Goal: Transaction & Acquisition: Purchase product/service

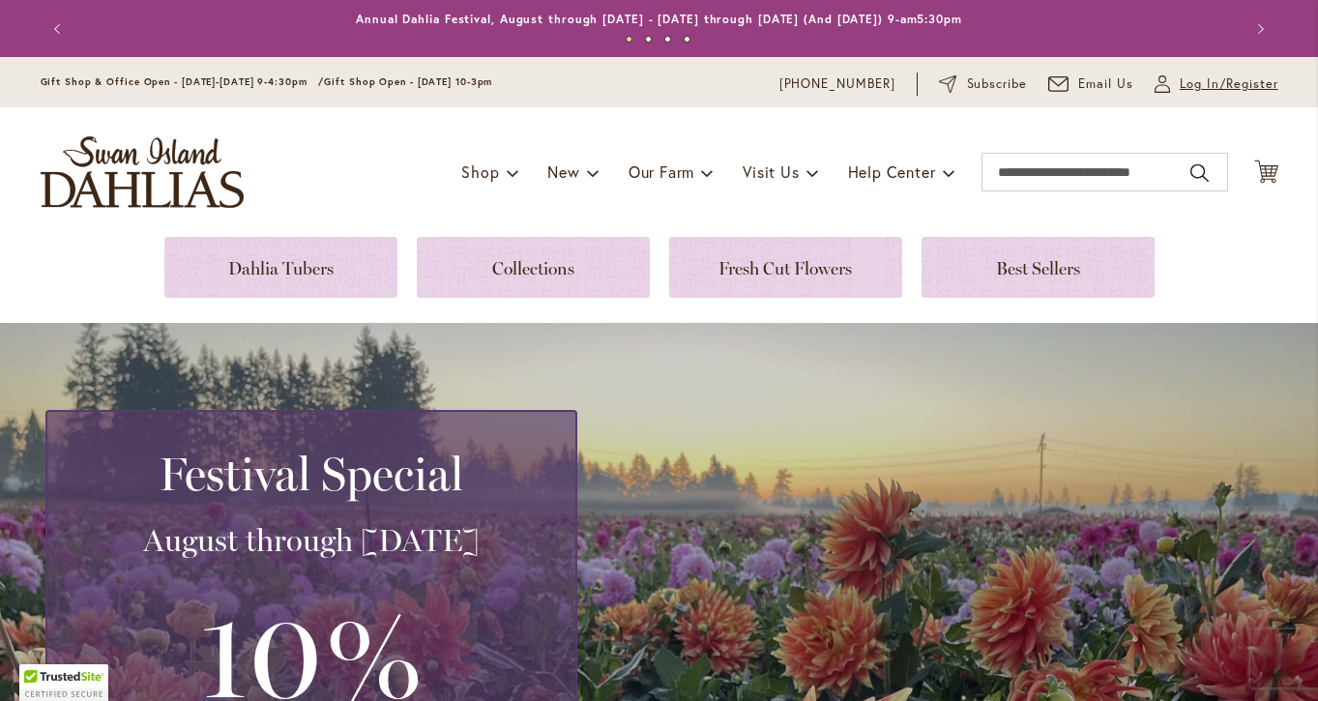
click at [1195, 79] on span "Log In/Register" at bounding box center [1229, 83] width 99 height 19
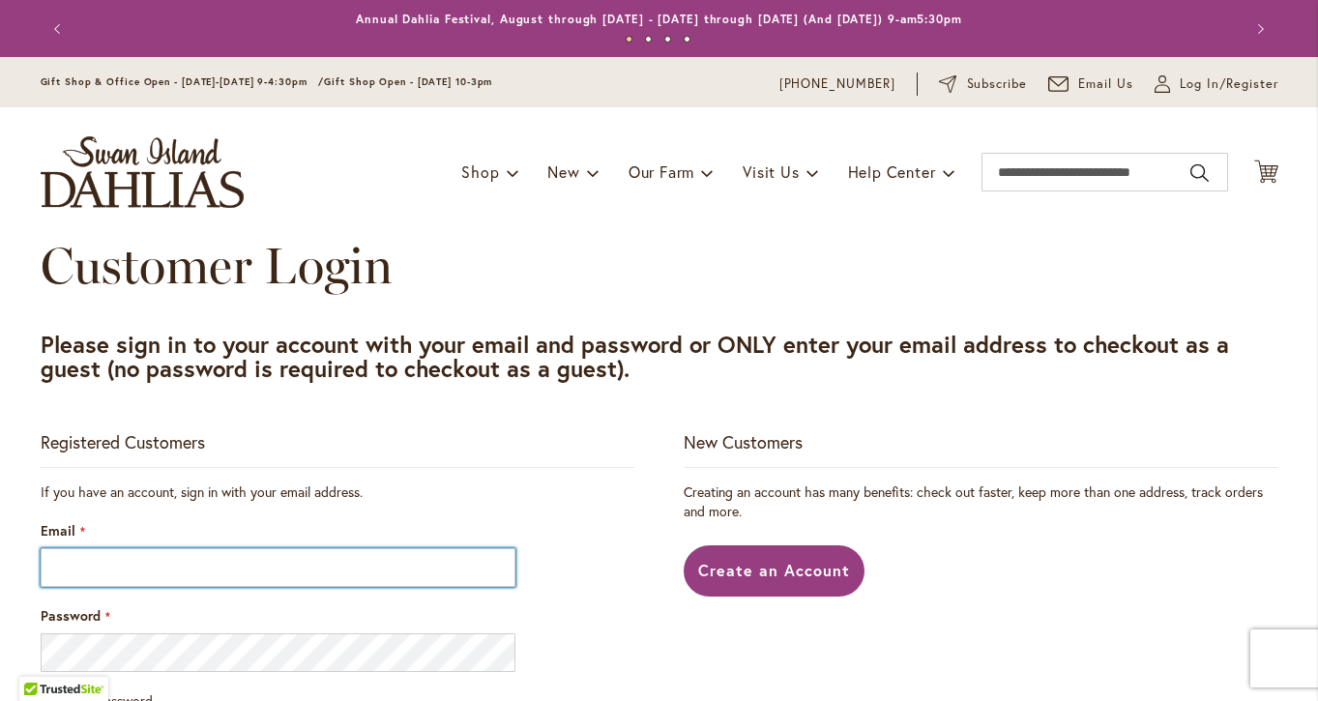
type input "**********"
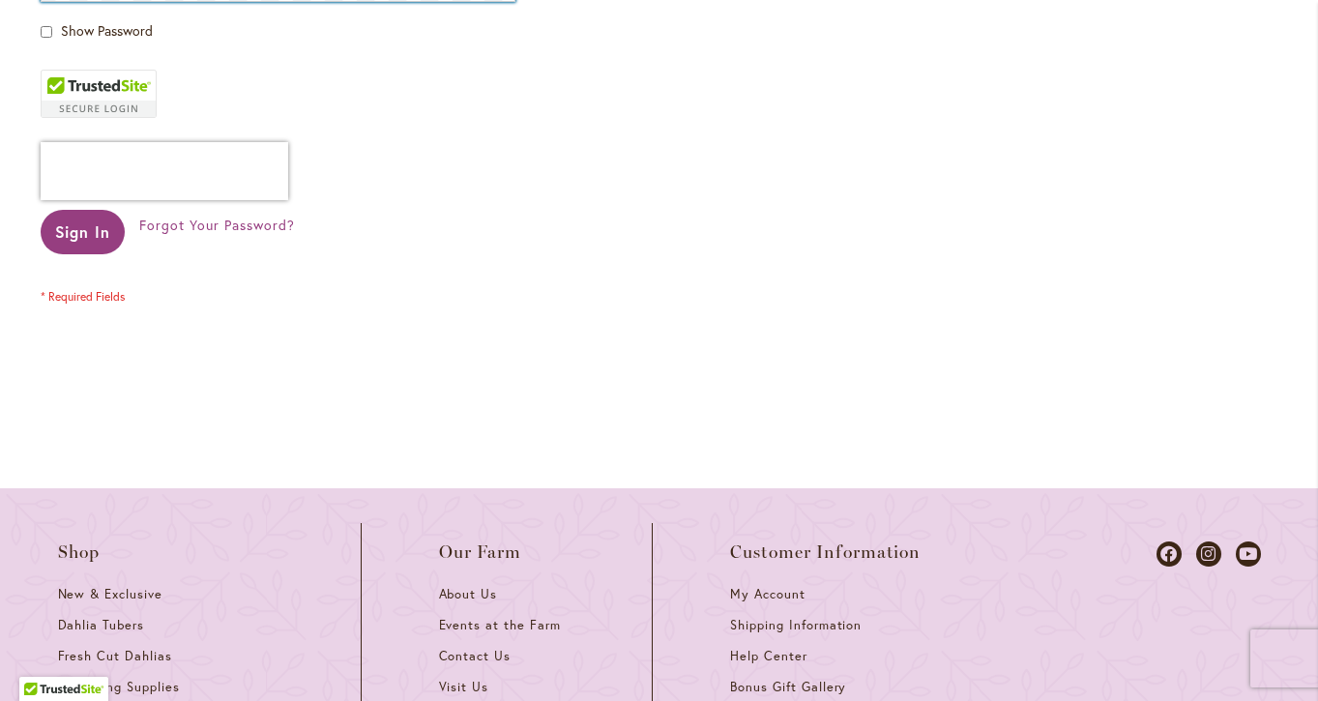
scroll to position [674, 0]
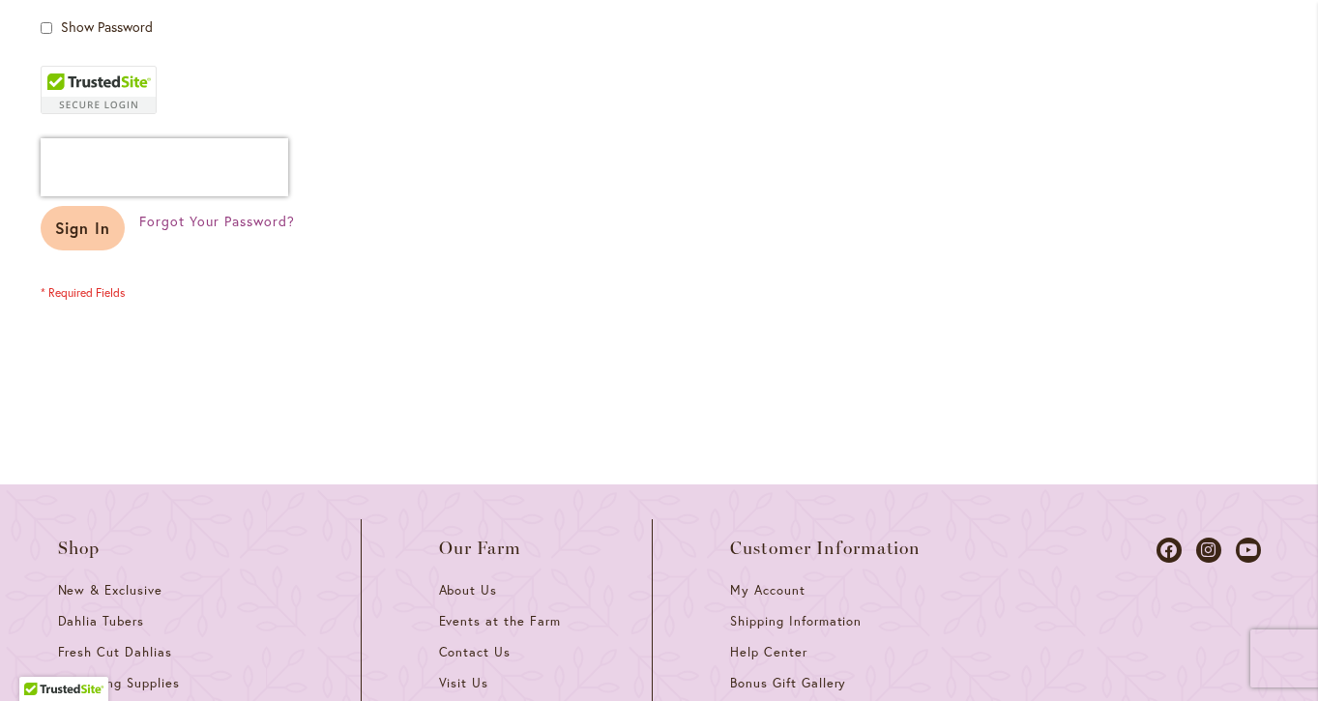
click at [88, 233] on span "Sign In" at bounding box center [83, 228] width 56 height 20
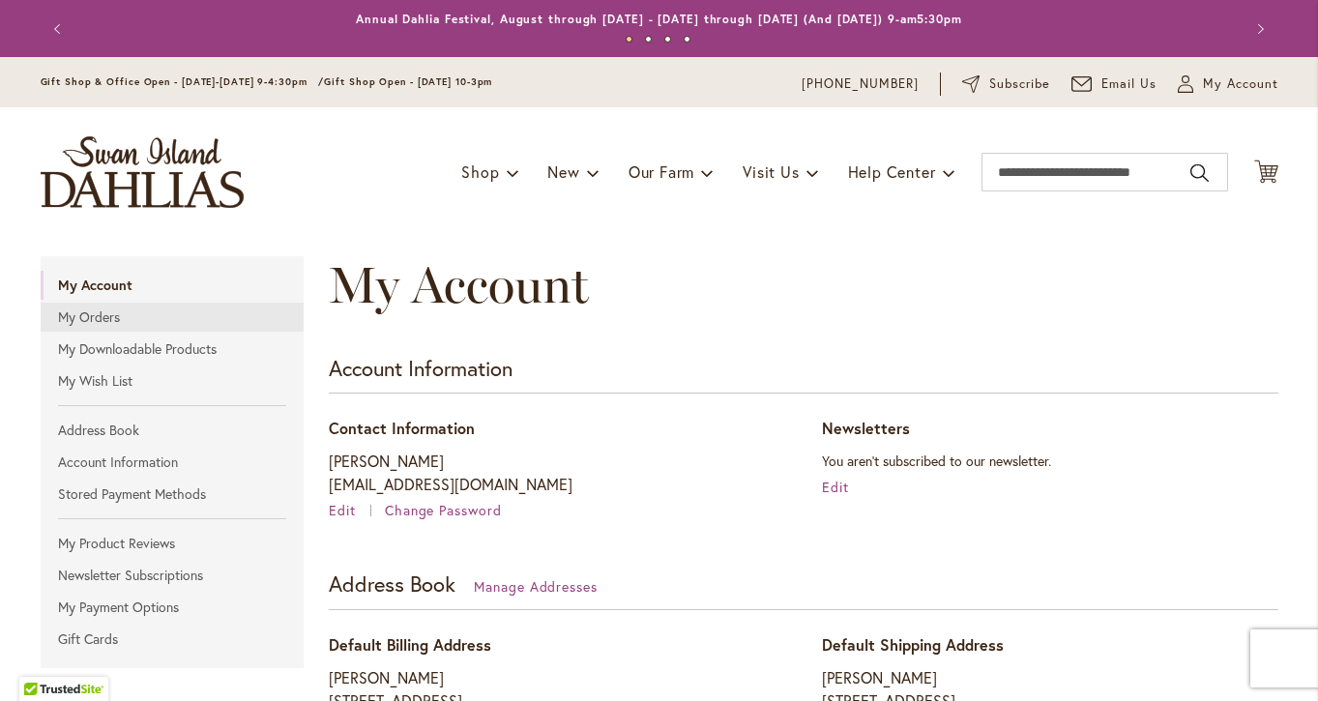
click at [111, 316] on link "My Orders" at bounding box center [173, 317] width 264 height 29
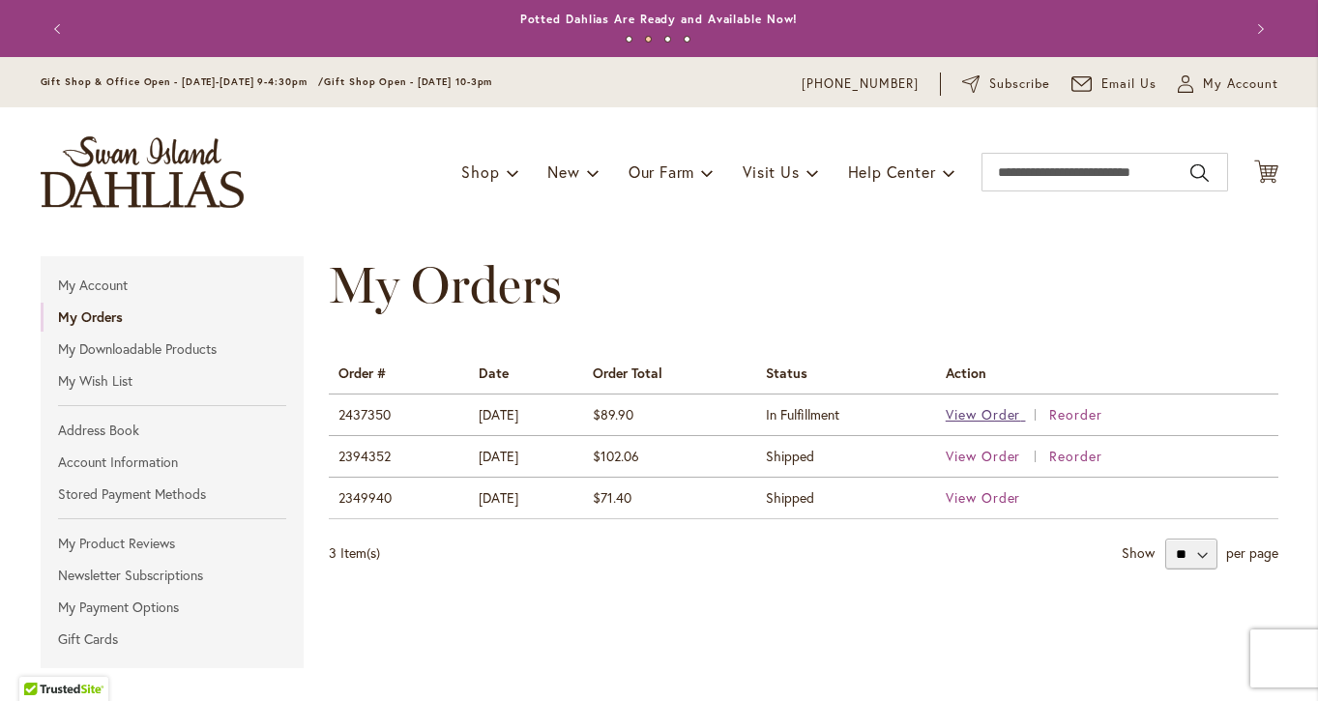
click at [1006, 414] on span "View Order" at bounding box center [983, 414] width 75 height 18
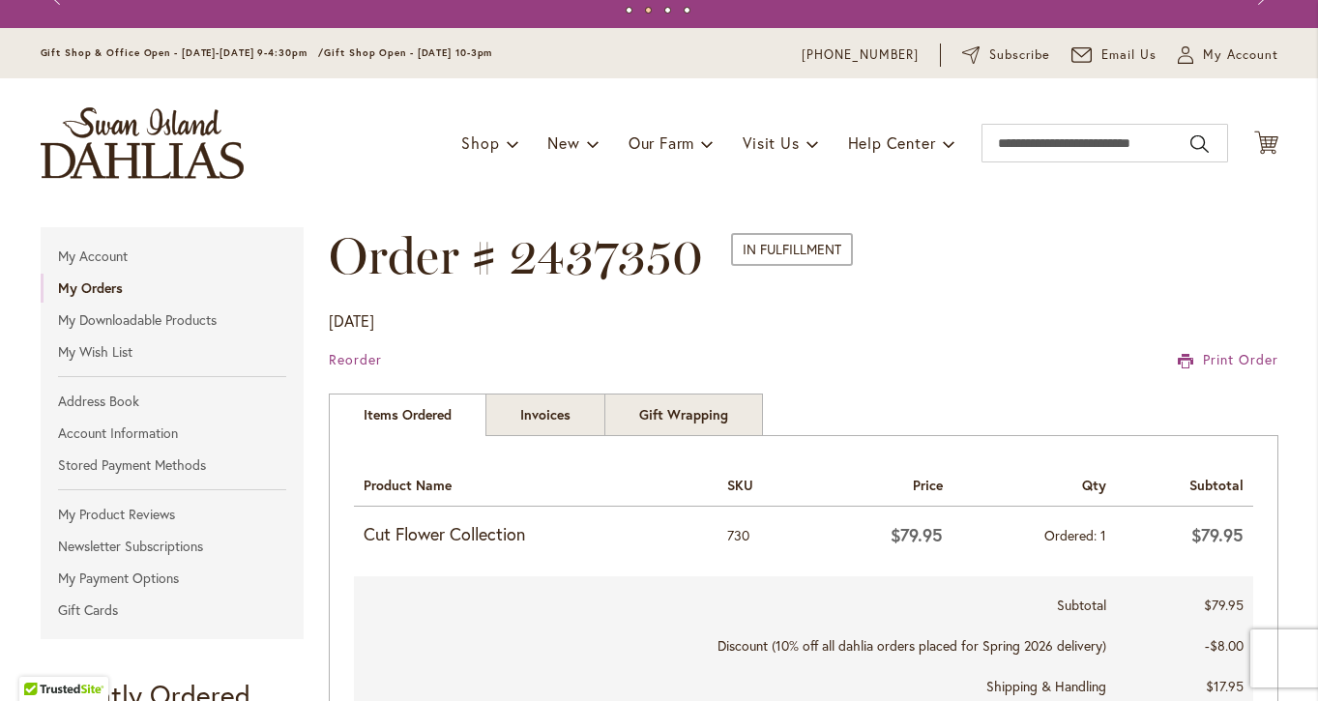
scroll to position [28, 0]
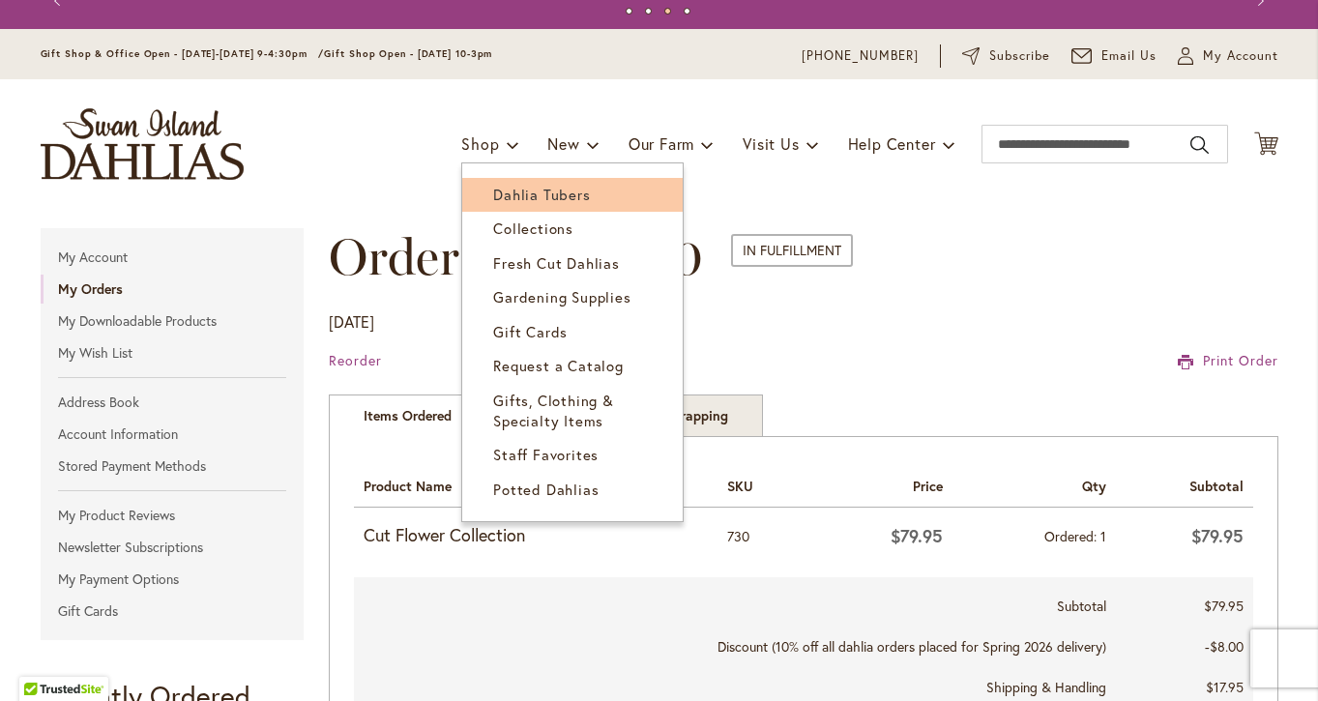
click at [511, 183] on link "Dahlia Tubers" at bounding box center [572, 195] width 220 height 34
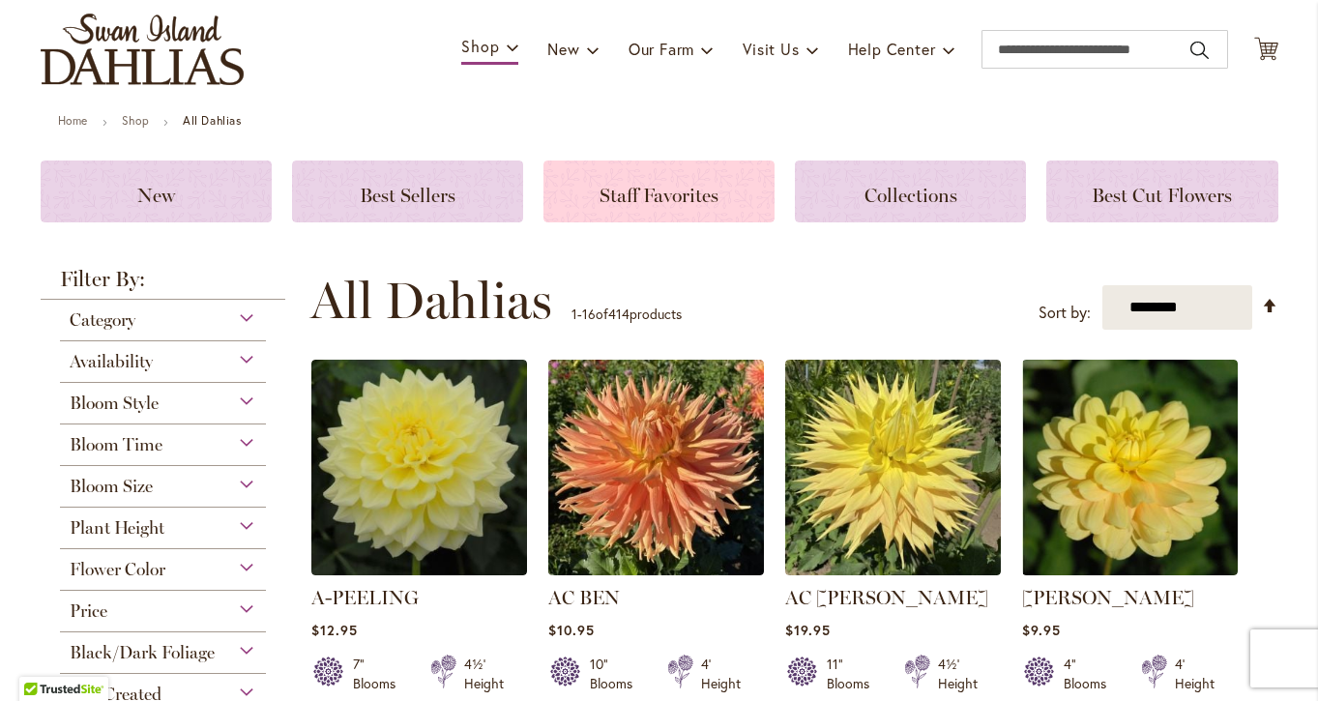
scroll to position [122, 0]
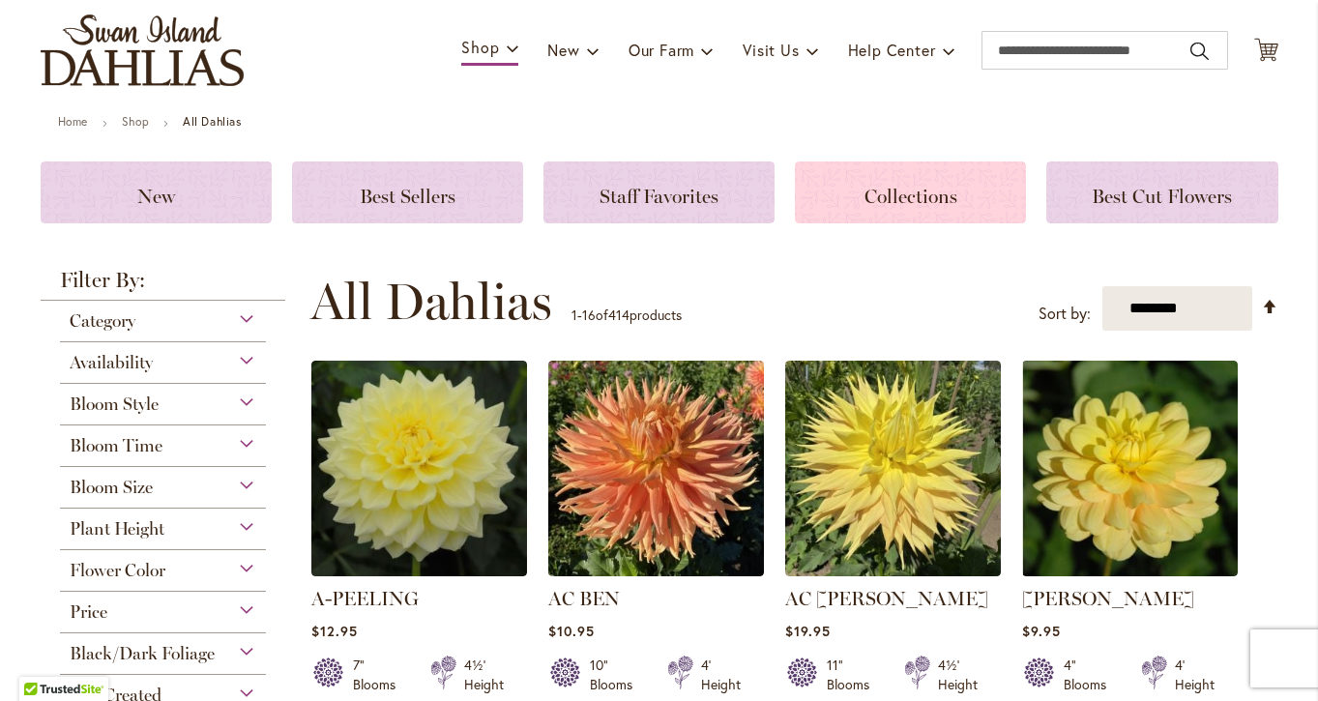
click at [922, 206] on span "Collections" at bounding box center [911, 196] width 93 height 23
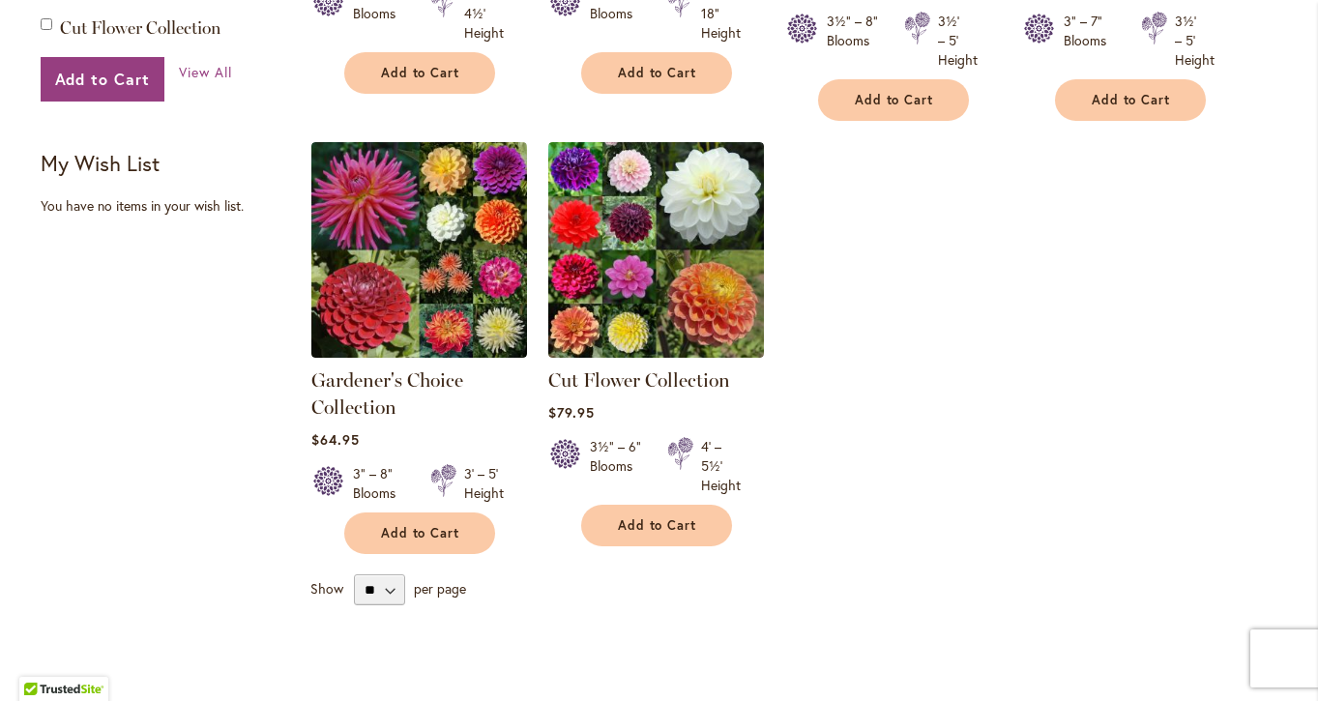
scroll to position [691, 0]
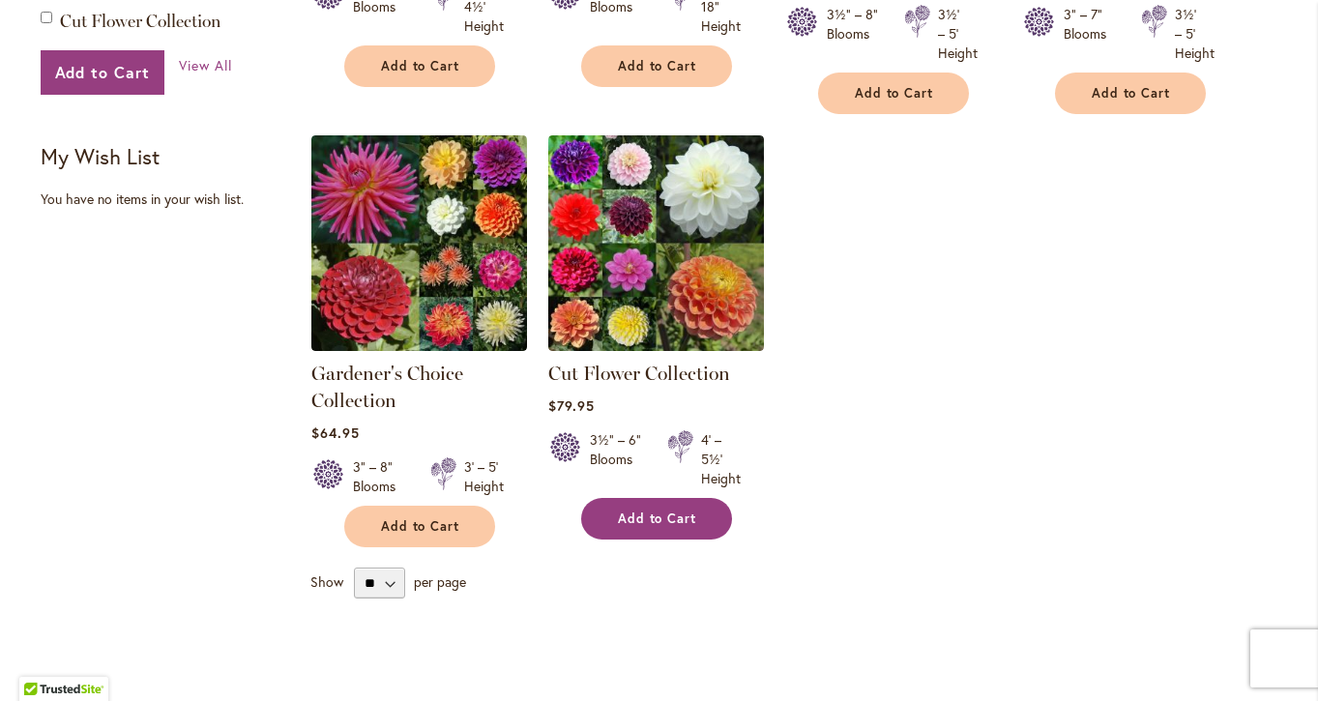
click at [655, 511] on span "Add to Cart" at bounding box center [657, 519] width 79 height 16
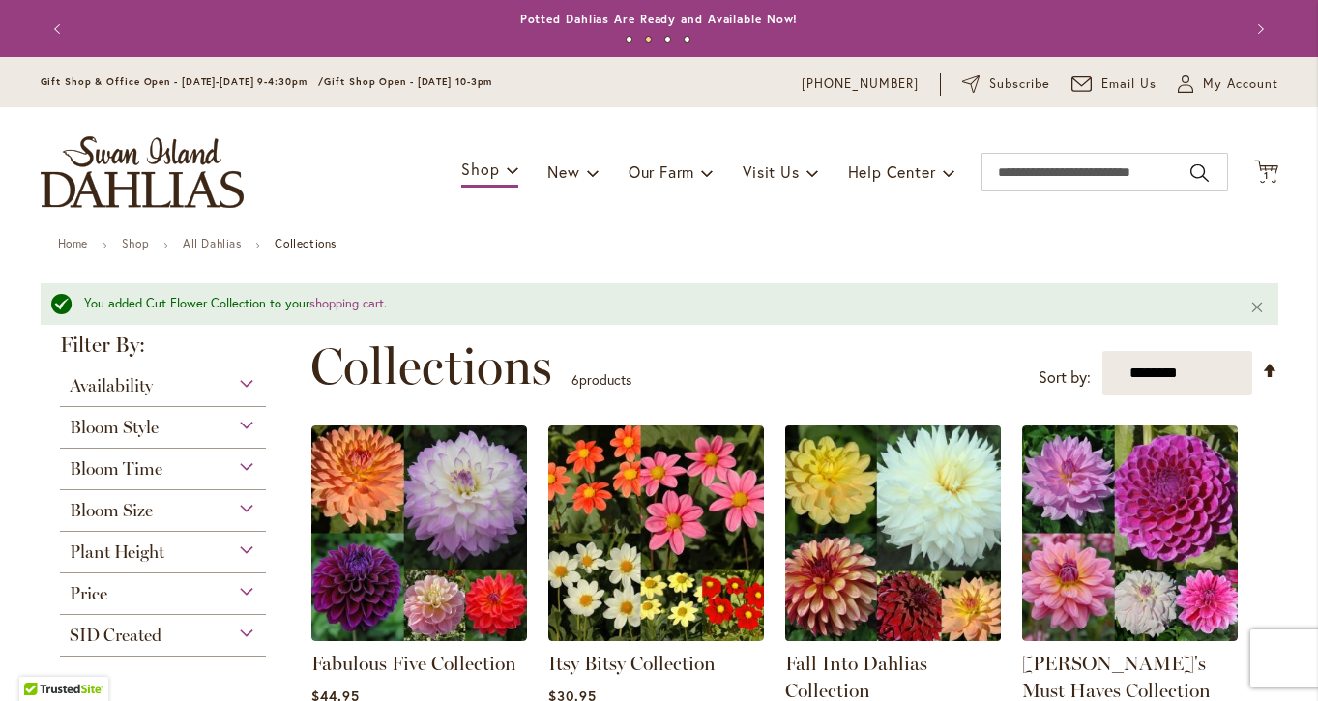
scroll to position [0, 0]
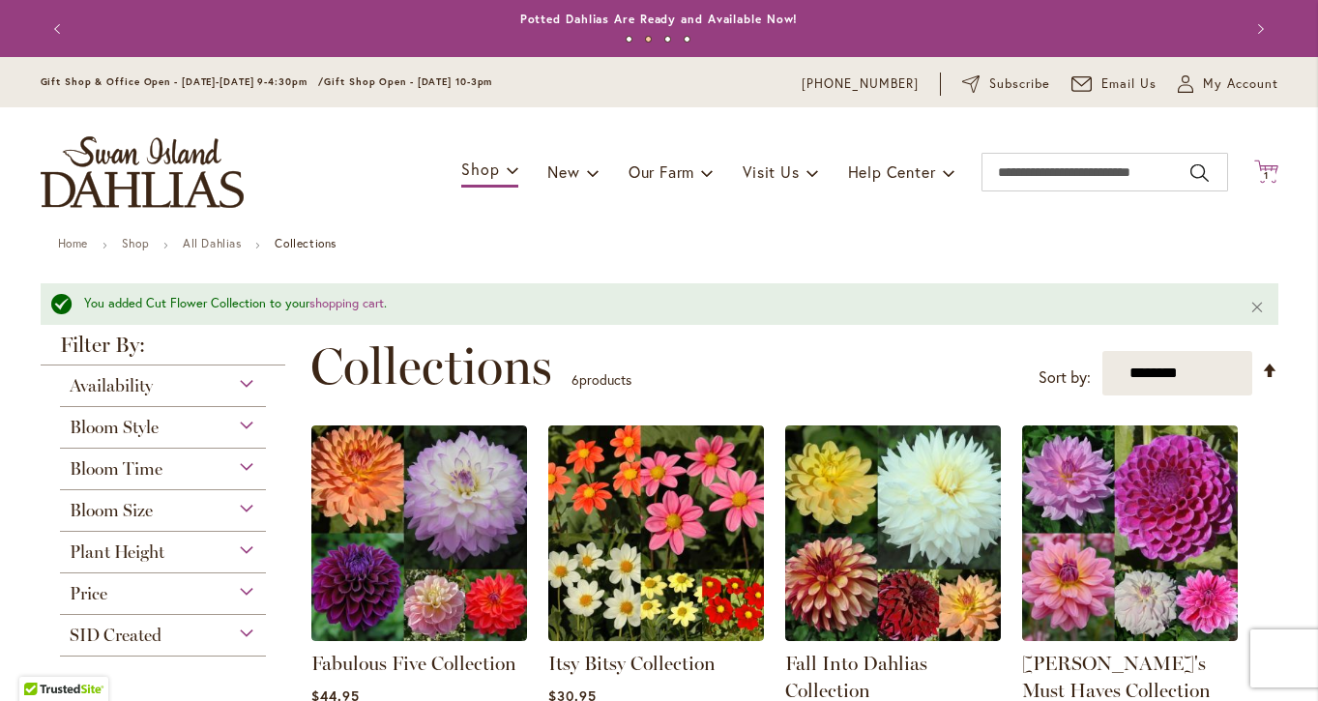
click at [1269, 172] on span "1 1 items" at bounding box center [1265, 176] width 19 height 10
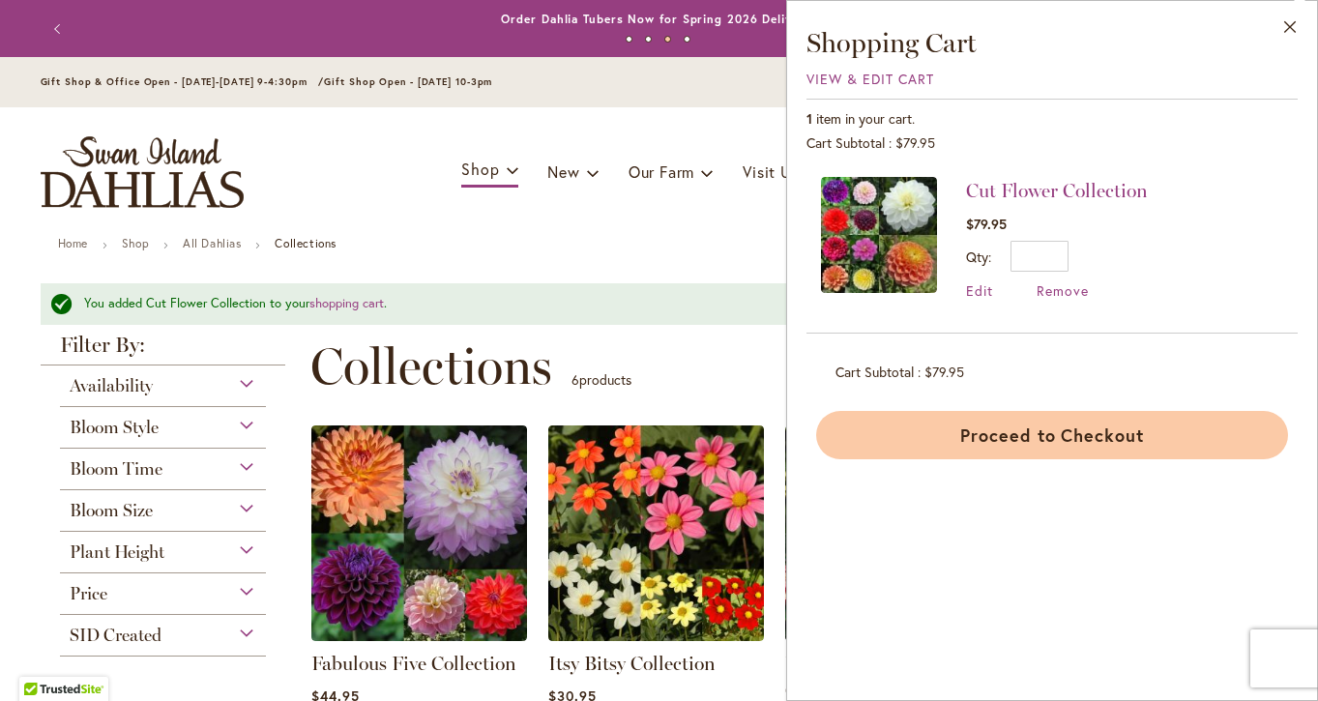
scroll to position [1, 0]
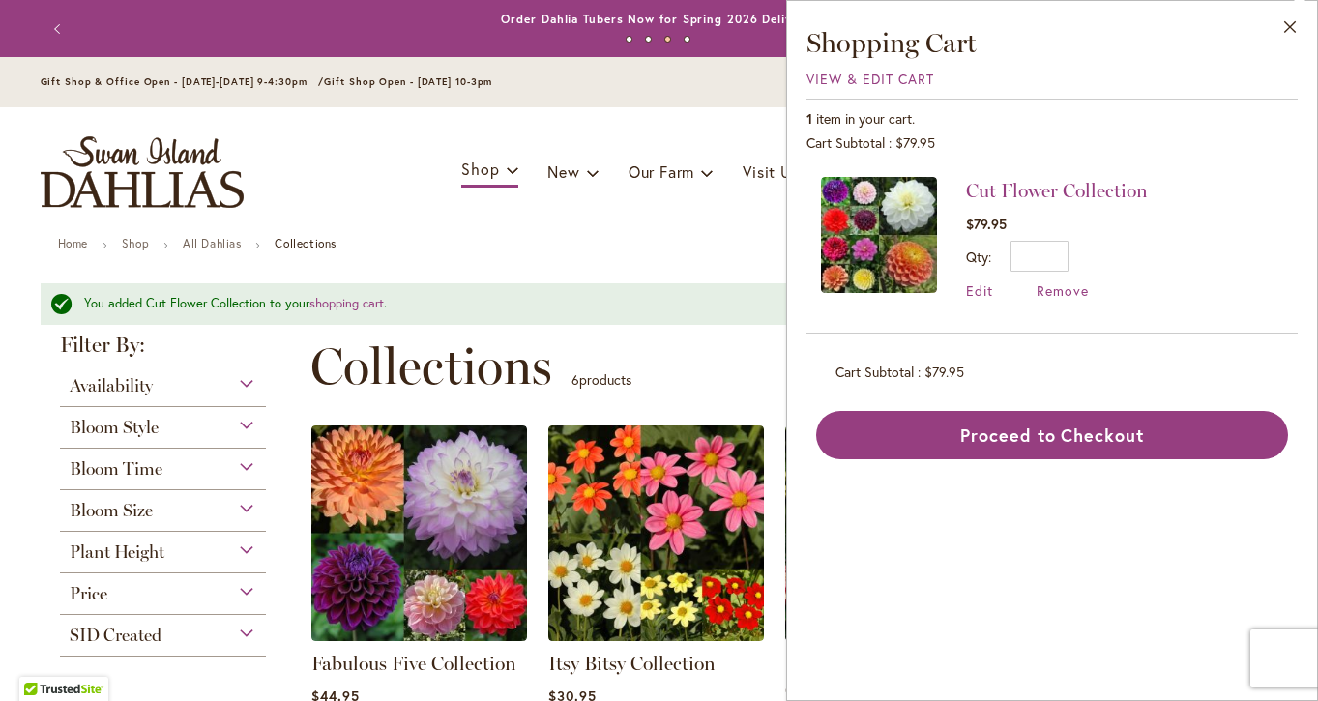
click at [531, 250] on ul "Home Shop All Dahlias Collections" at bounding box center [659, 245] width 1203 height 17
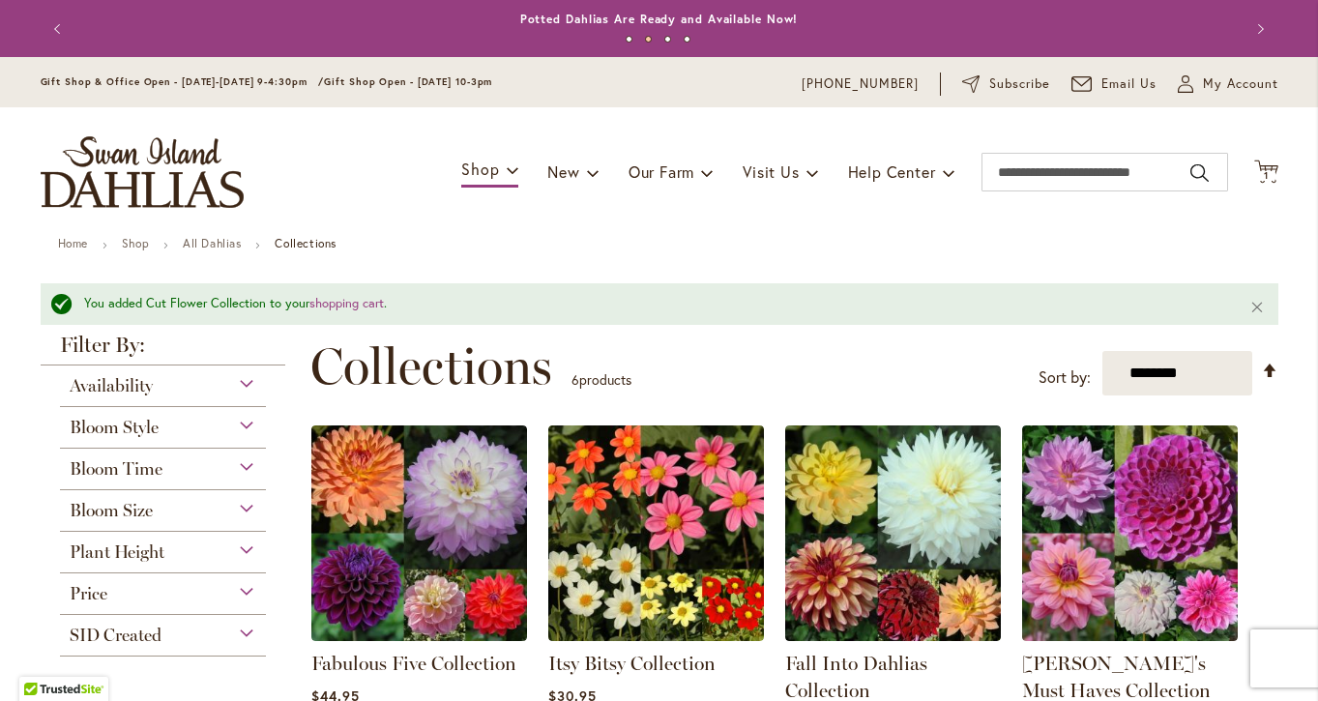
scroll to position [0, 0]
click at [1272, 172] on span "1 1 items" at bounding box center [1265, 176] width 19 height 10
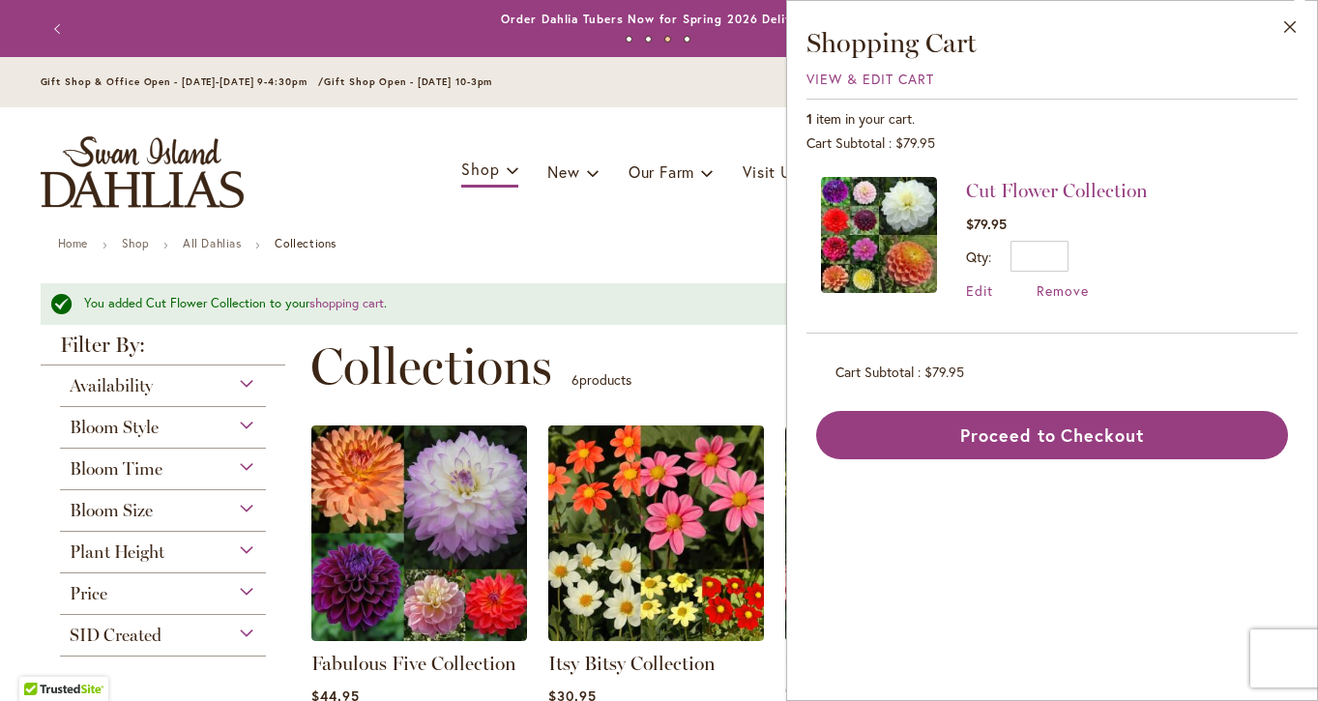
click at [1127, 437] on button "Proceed to Checkout" at bounding box center [1052, 435] width 472 height 48
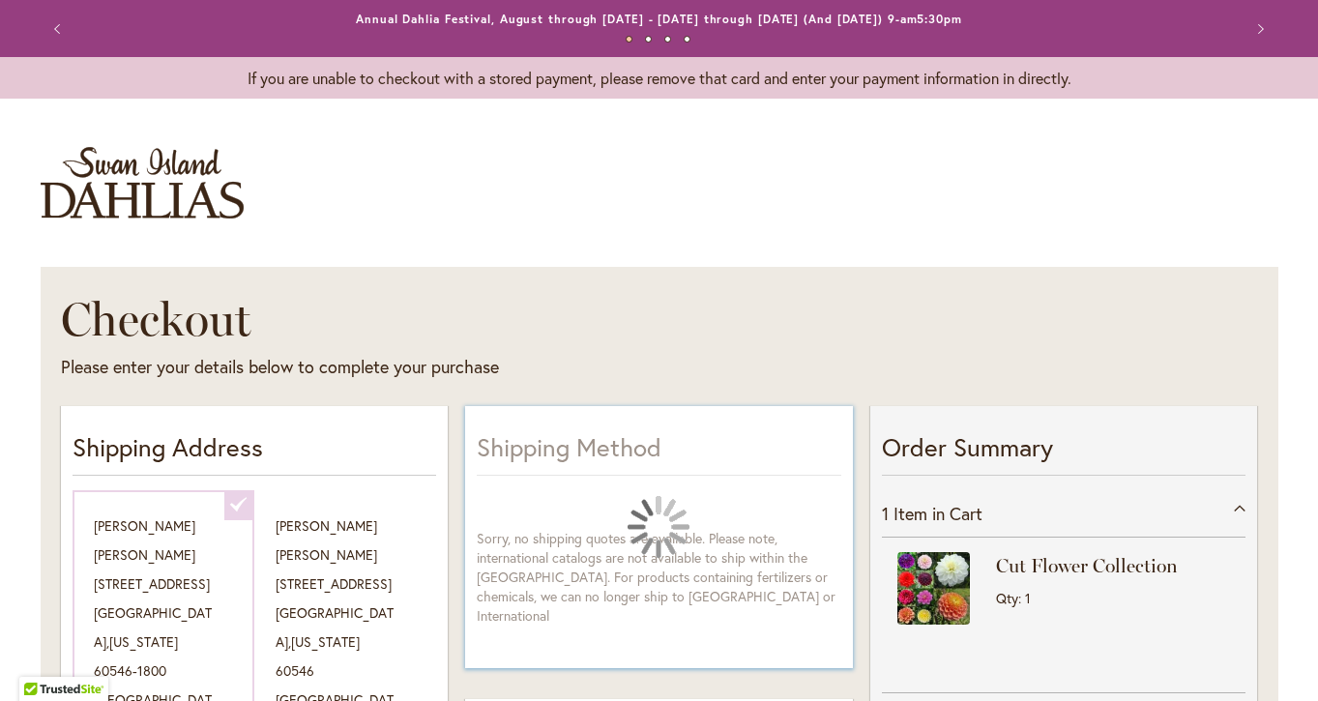
select select "**********"
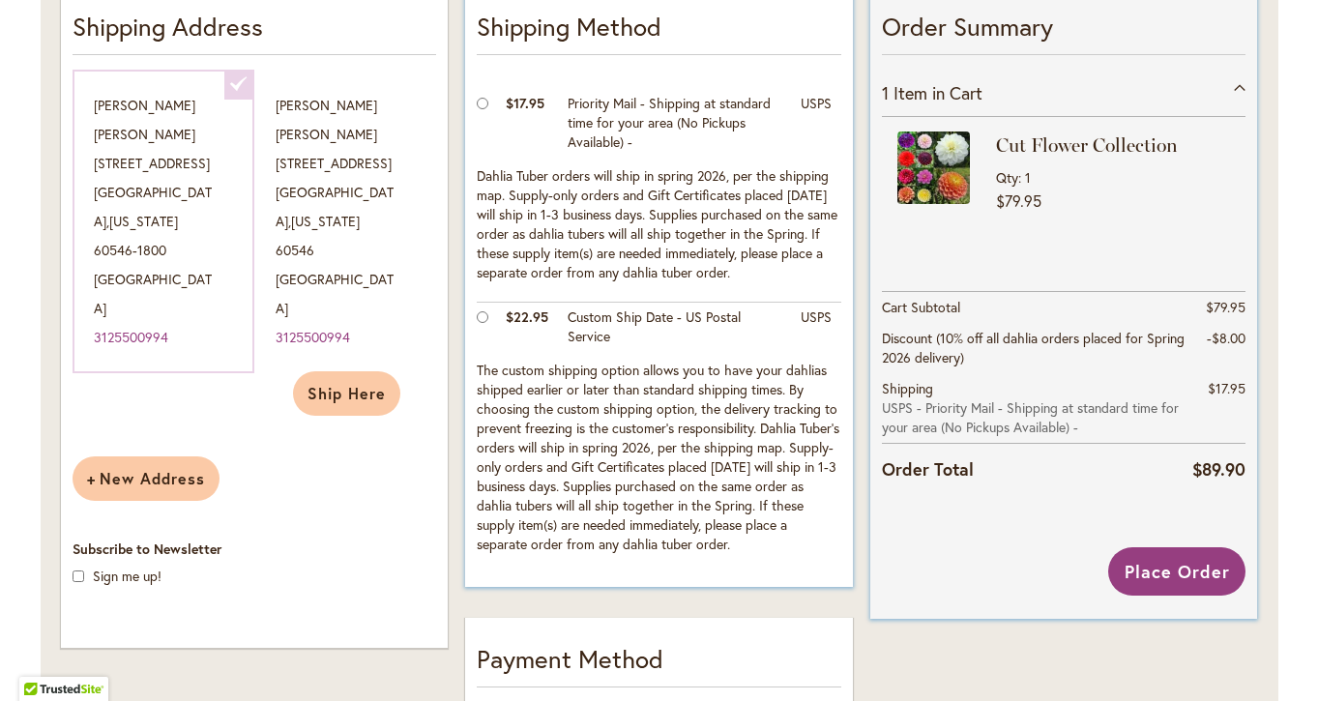
scroll to position [570, 0]
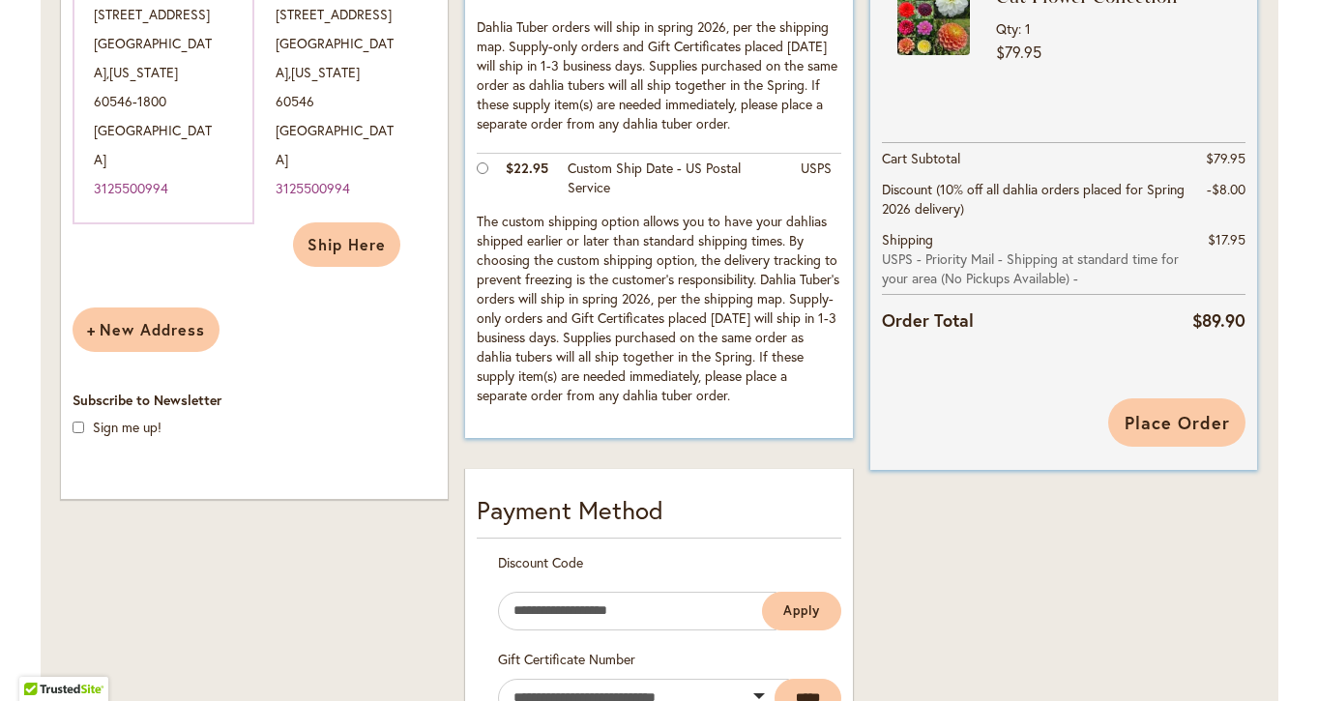
click at [1169, 416] on span "Place Order" at bounding box center [1177, 422] width 105 height 23
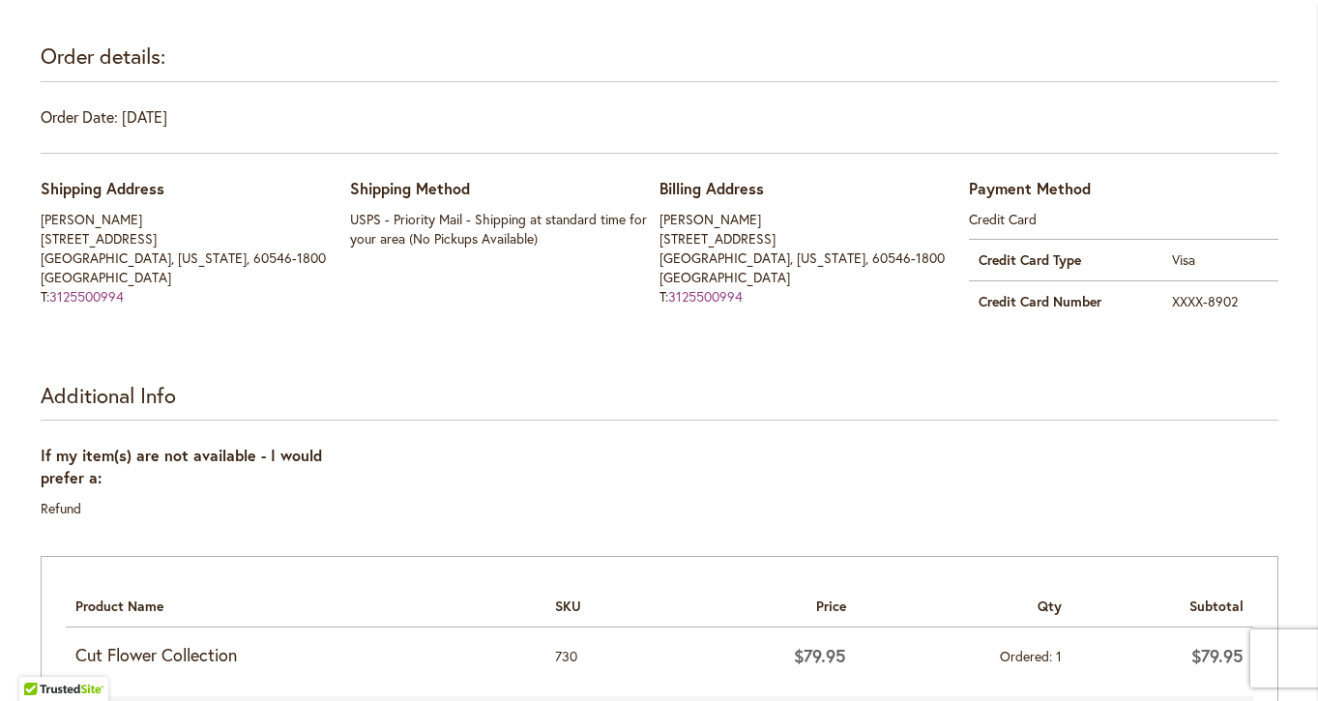
scroll to position [390, 0]
